Goal: Task Accomplishment & Management: Manage account settings

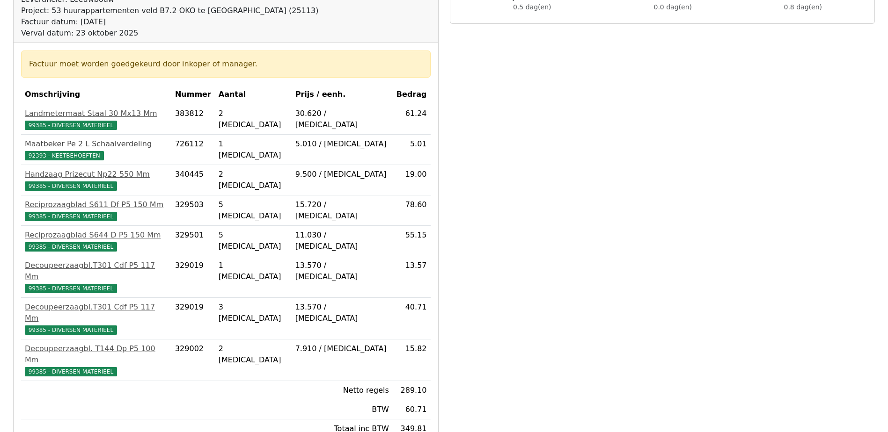
scroll to position [140, 0]
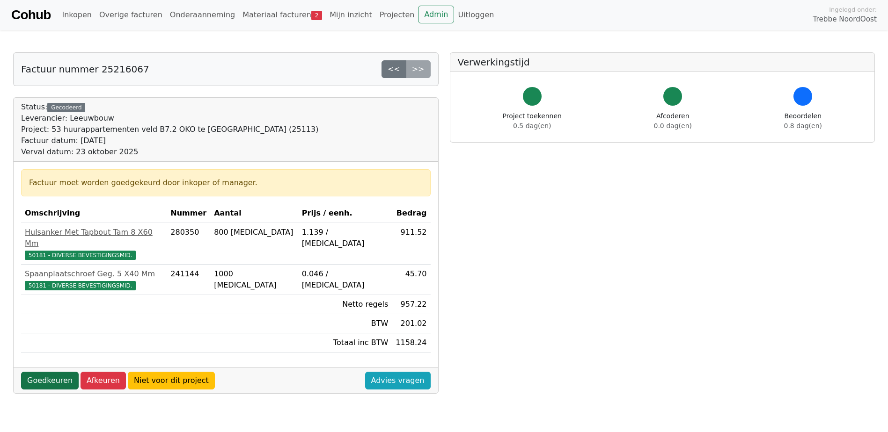
click at [43, 374] on link "Goedkeuren" at bounding box center [50, 381] width 58 height 18
